Goal: Transaction & Acquisition: Book appointment/travel/reservation

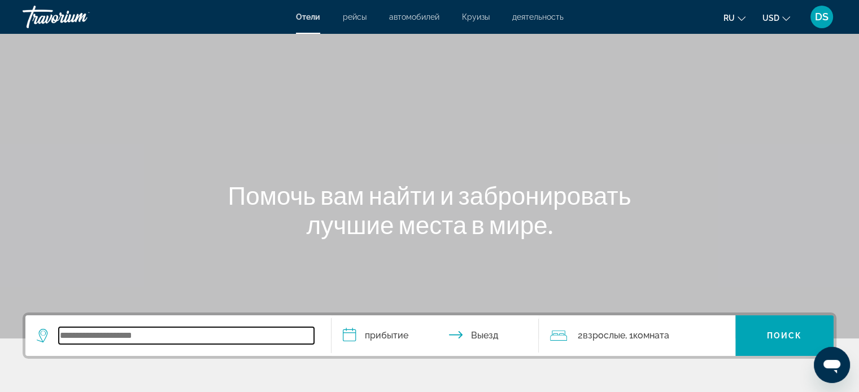
click at [119, 334] on input "Search widget" at bounding box center [186, 336] width 255 height 17
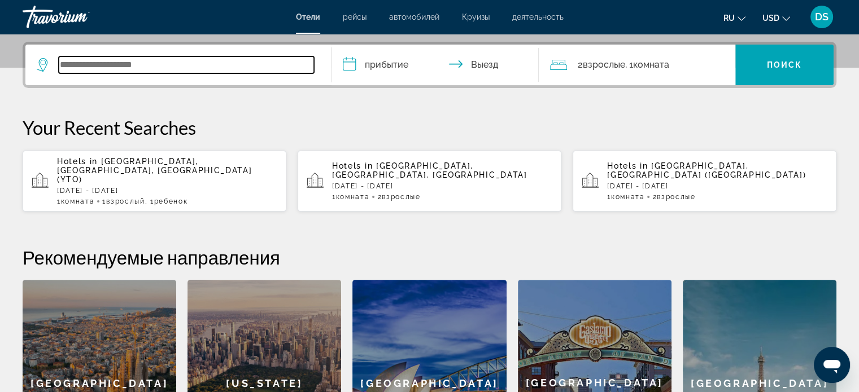
scroll to position [276, 0]
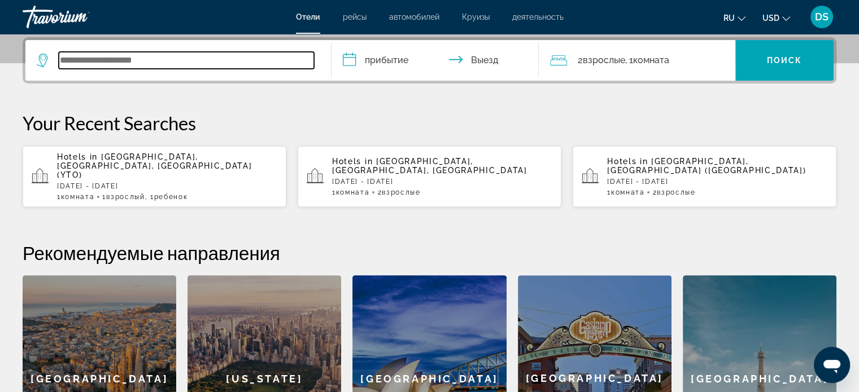
paste input "**********"
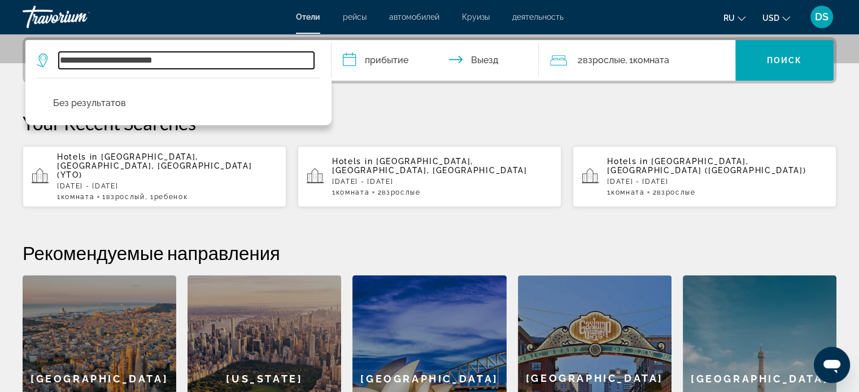
click at [85, 63] on input "**********" at bounding box center [186, 60] width 255 height 17
click at [175, 60] on input "**********" at bounding box center [186, 60] width 255 height 17
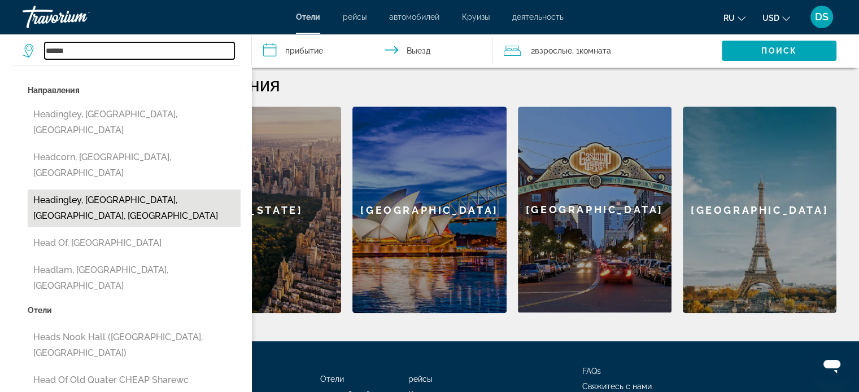
scroll to position [445, 0]
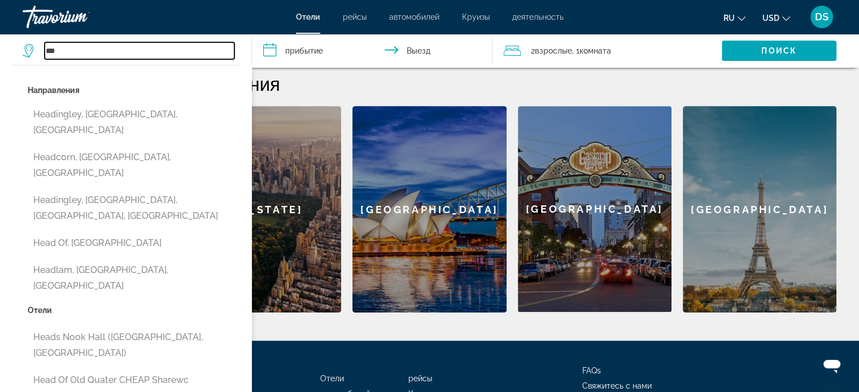
type input "*"
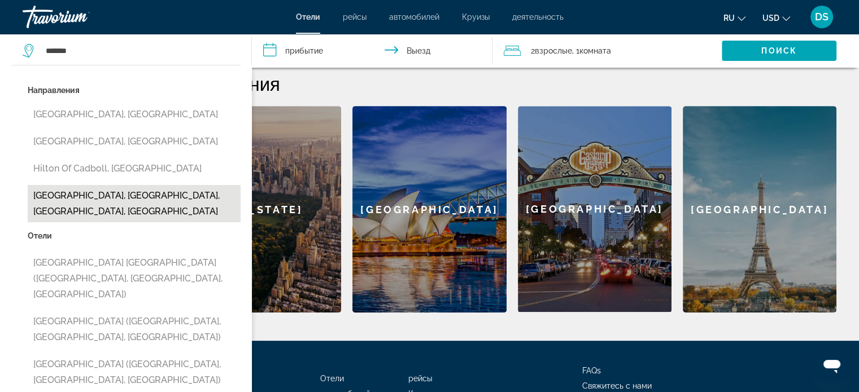
click at [133, 194] on button "[GEOGRAPHIC_DATA], [GEOGRAPHIC_DATA], [GEOGRAPHIC_DATA], [GEOGRAPHIC_DATA]" at bounding box center [134, 203] width 213 height 37
type input "**********"
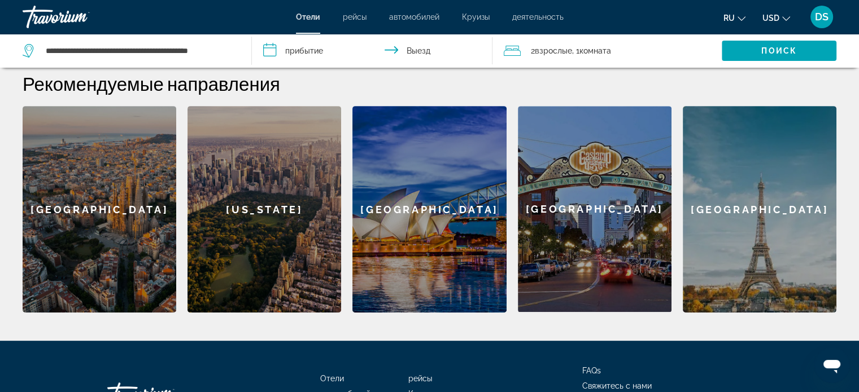
click at [326, 47] on input "**********" at bounding box center [374, 52] width 245 height 37
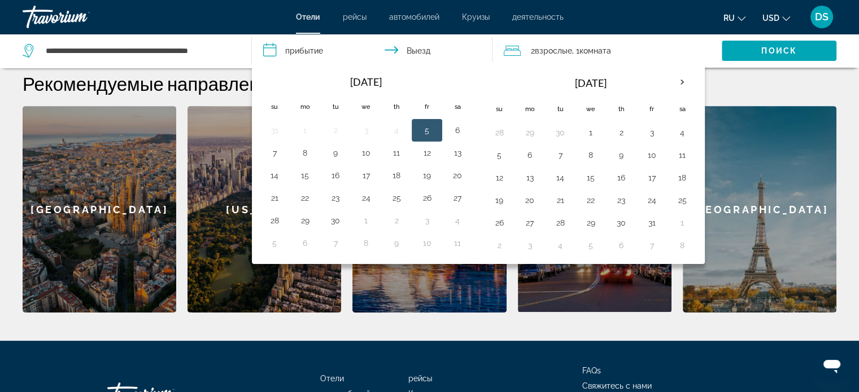
click at [430, 130] on button "5" at bounding box center [427, 131] width 18 height 16
click at [455, 130] on button "6" at bounding box center [457, 131] width 18 height 16
type input "**********"
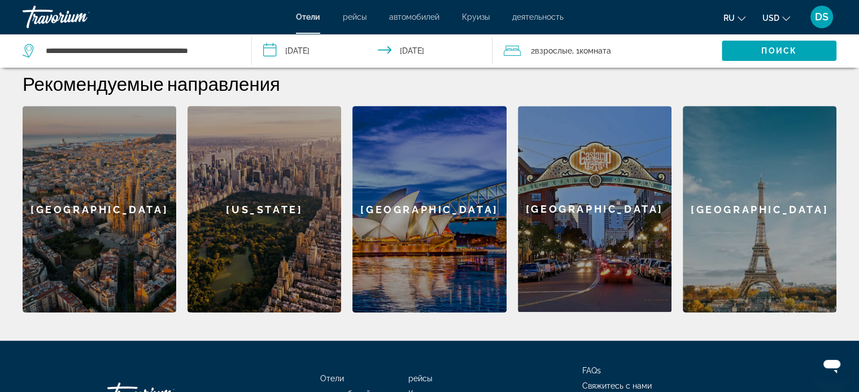
click at [561, 50] on span "Взрослые" at bounding box center [553, 50] width 37 height 9
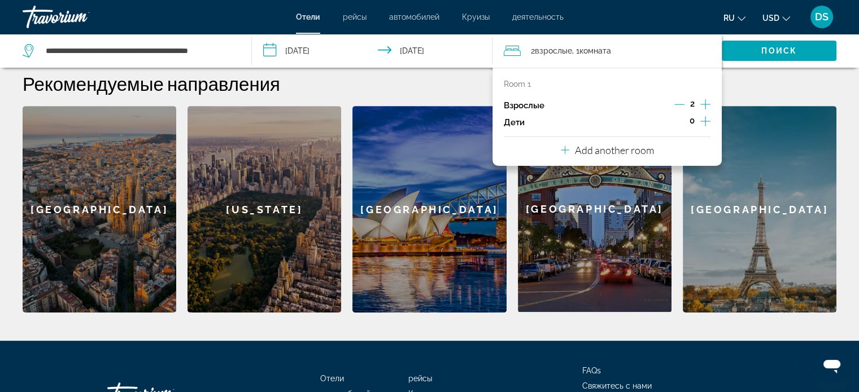
click at [673, 100] on div "Взрослые 2" at bounding box center [607, 105] width 207 height 17
click at [680, 104] on icon "Decrement adults" at bounding box center [679, 104] width 10 height 1
click at [763, 54] on span "Поиск" at bounding box center [779, 50] width 36 height 9
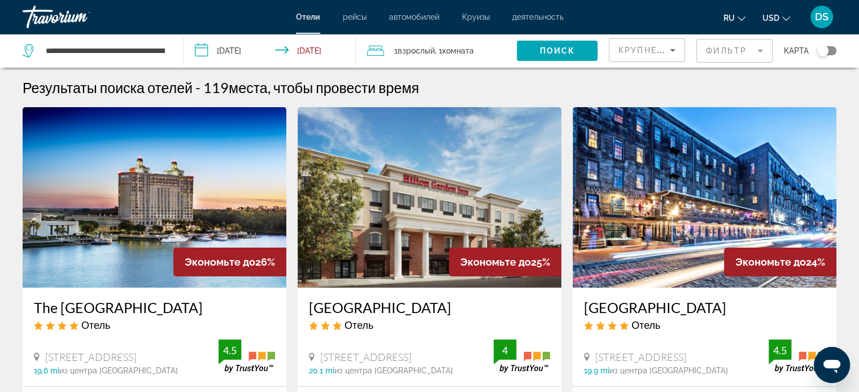
click at [630, 49] on span "Крупнейшие сбережения" at bounding box center [686, 50] width 137 height 9
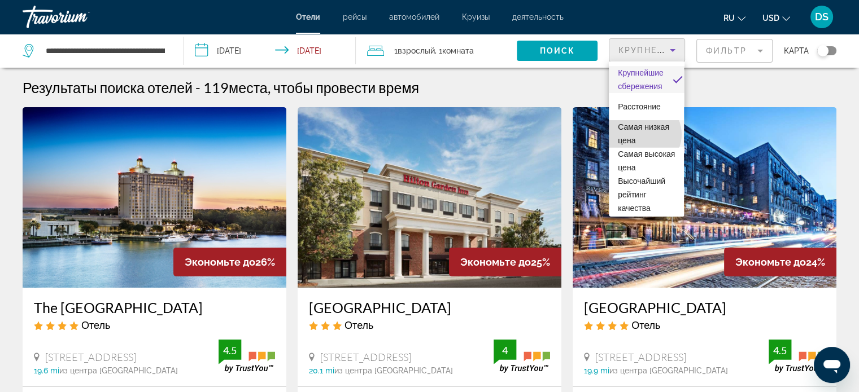
click at [644, 134] on span "Самая низкая цена" at bounding box center [646, 133] width 57 height 27
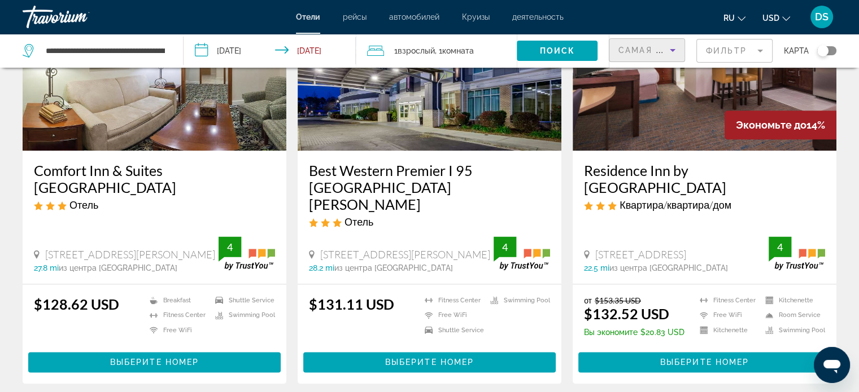
scroll to position [1576, 0]
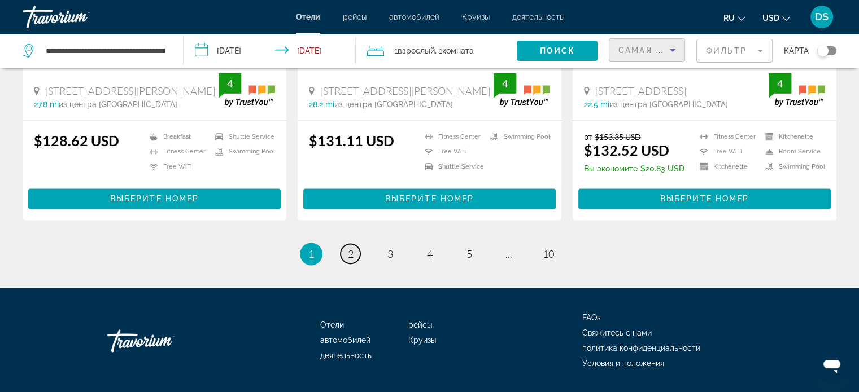
click at [351, 248] on span "2" at bounding box center [351, 254] width 6 height 12
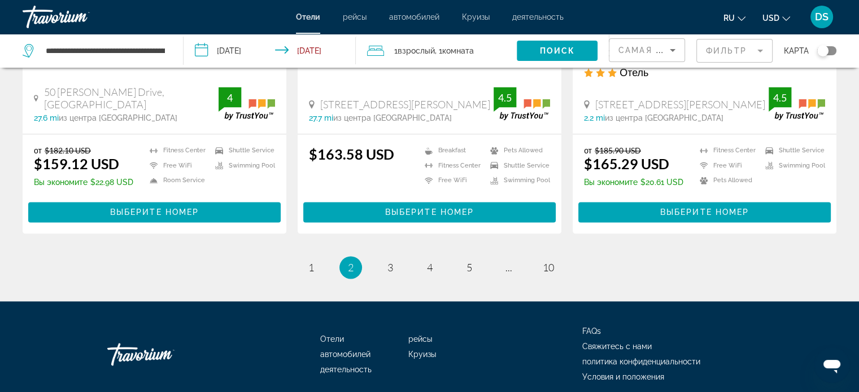
scroll to position [1564, 0]
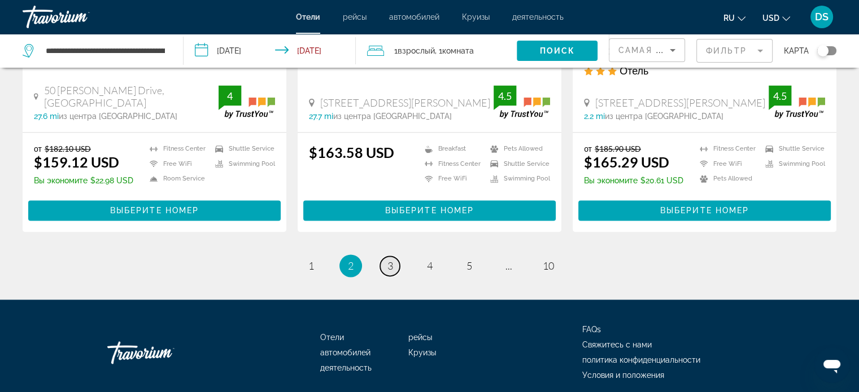
click at [393, 256] on link "page 3" at bounding box center [390, 266] width 20 height 20
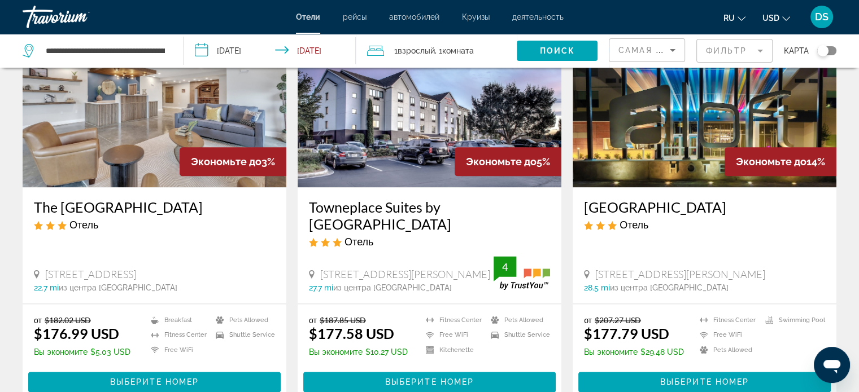
scroll to position [1525, 0]
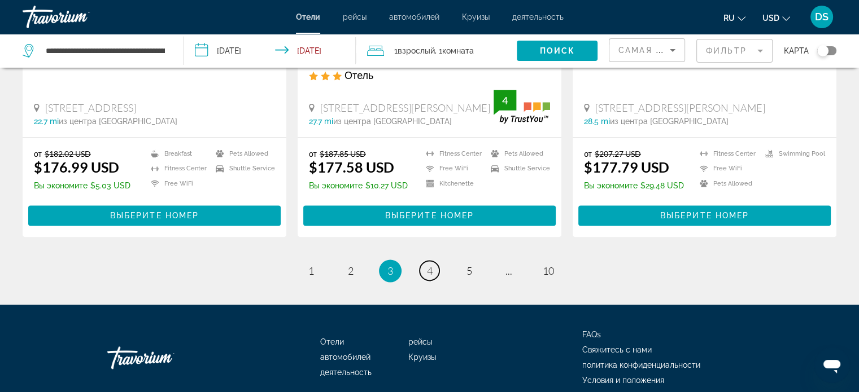
drag, startPoint x: 425, startPoint y: 268, endPoint x: 431, endPoint y: 264, distance: 7.4
click at [425, 268] on link "page 4" at bounding box center [430, 271] width 20 height 20
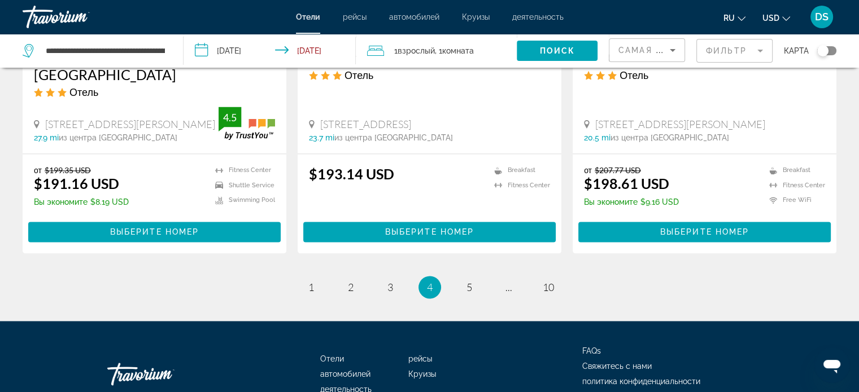
scroll to position [1525, 0]
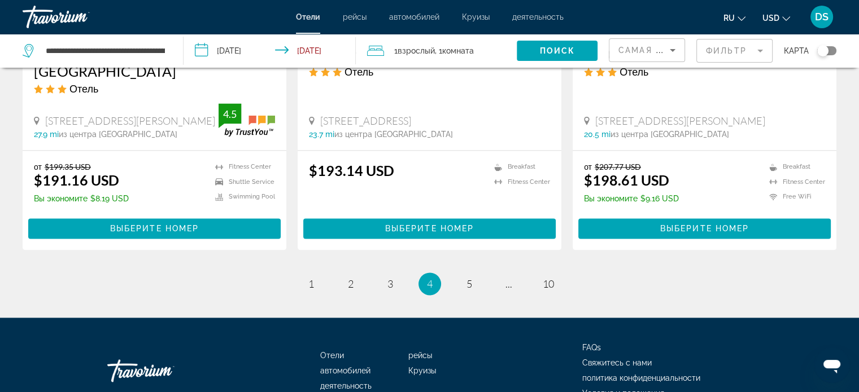
click at [456, 273] on ul "4 / 10 page 1 page 2 page 3 You're on page 4 page 5 page ... page 10" at bounding box center [430, 284] width 814 height 23
click at [471, 278] on span "5" at bounding box center [469, 284] width 6 height 12
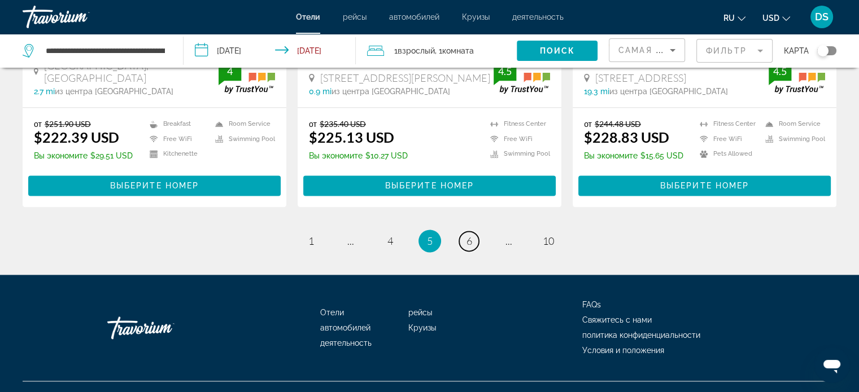
scroll to position [1576, 0]
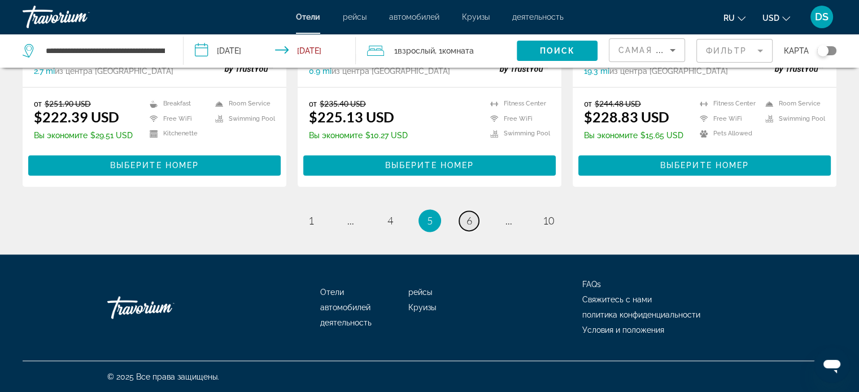
click at [469, 221] on span "6" at bounding box center [469, 221] width 6 height 12
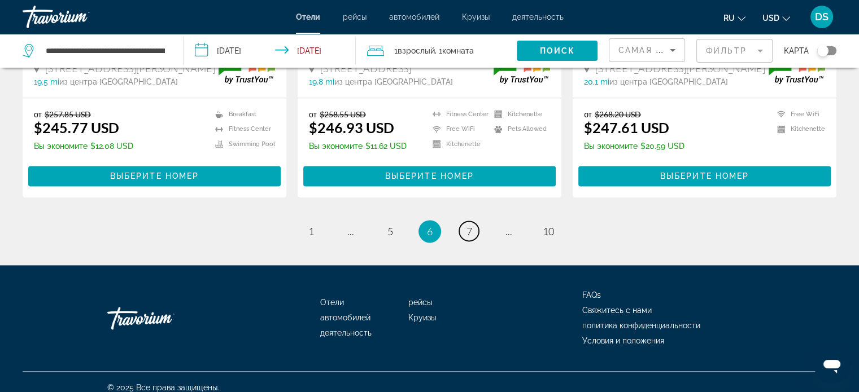
scroll to position [1593, 0]
